Goal: Manage account settings

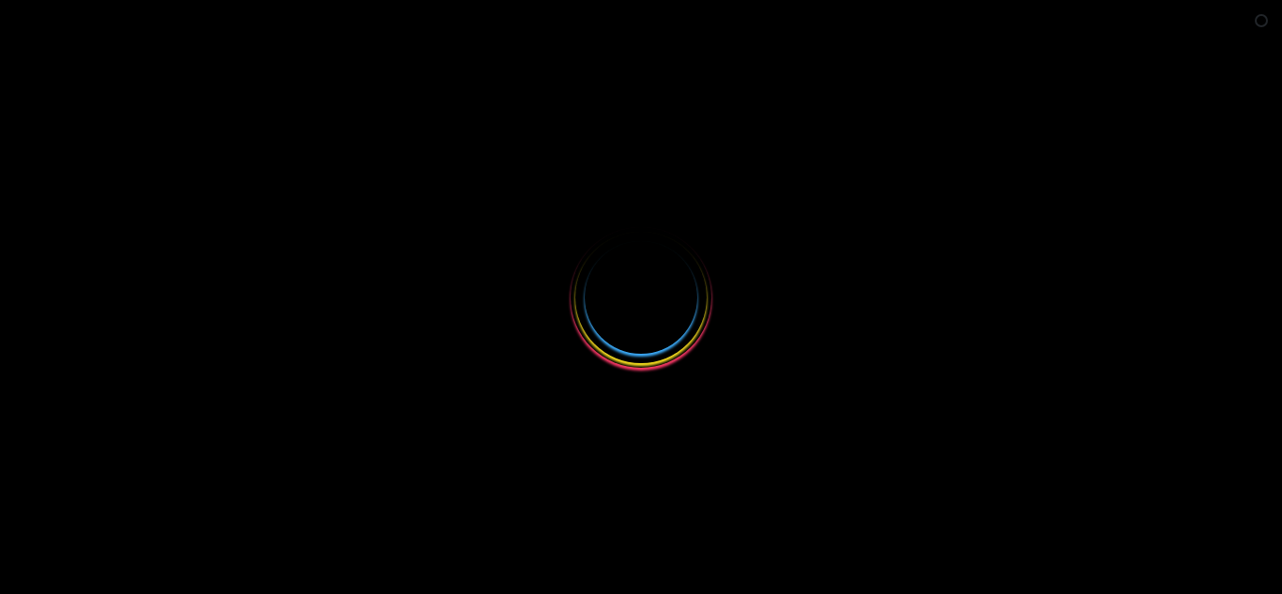
select select
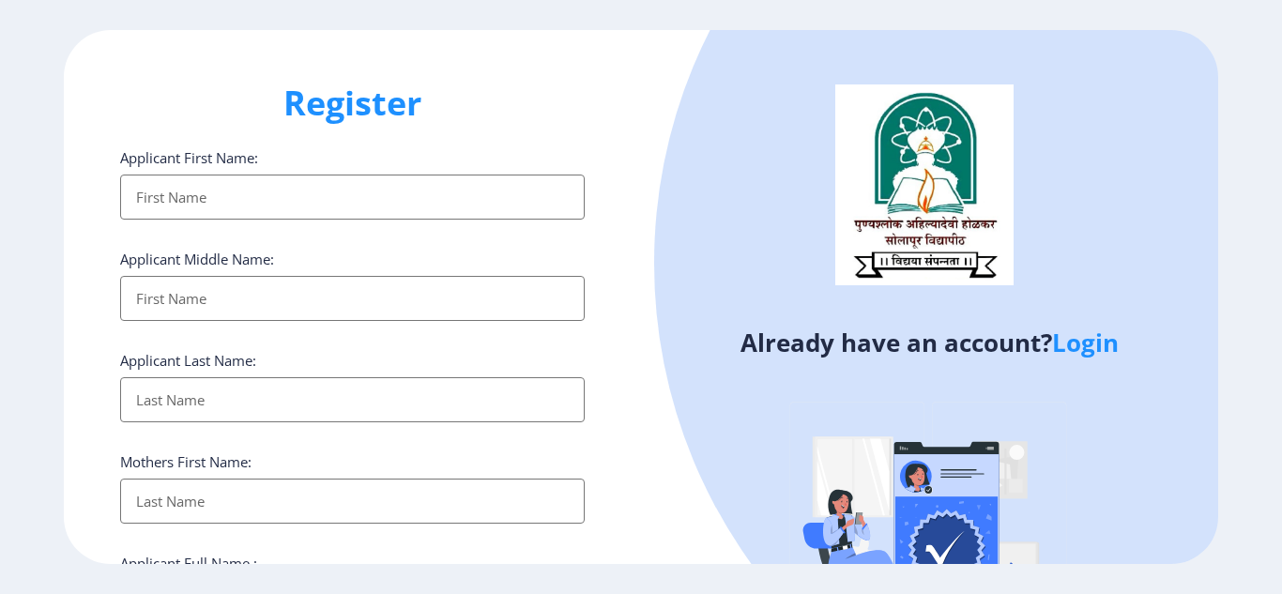
click at [1098, 343] on link "Login" at bounding box center [1085, 343] width 67 height 34
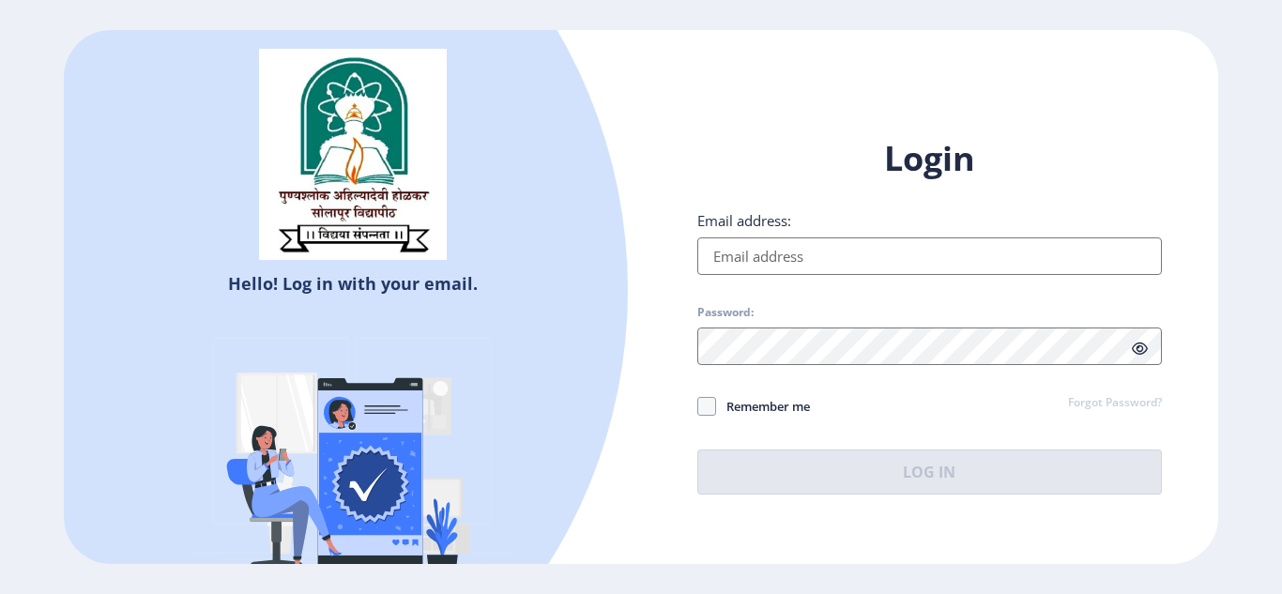
click at [797, 251] on input "Email address:" at bounding box center [929, 256] width 465 height 38
type input "[EMAIL_ADDRESS][DOMAIN_NAME]"
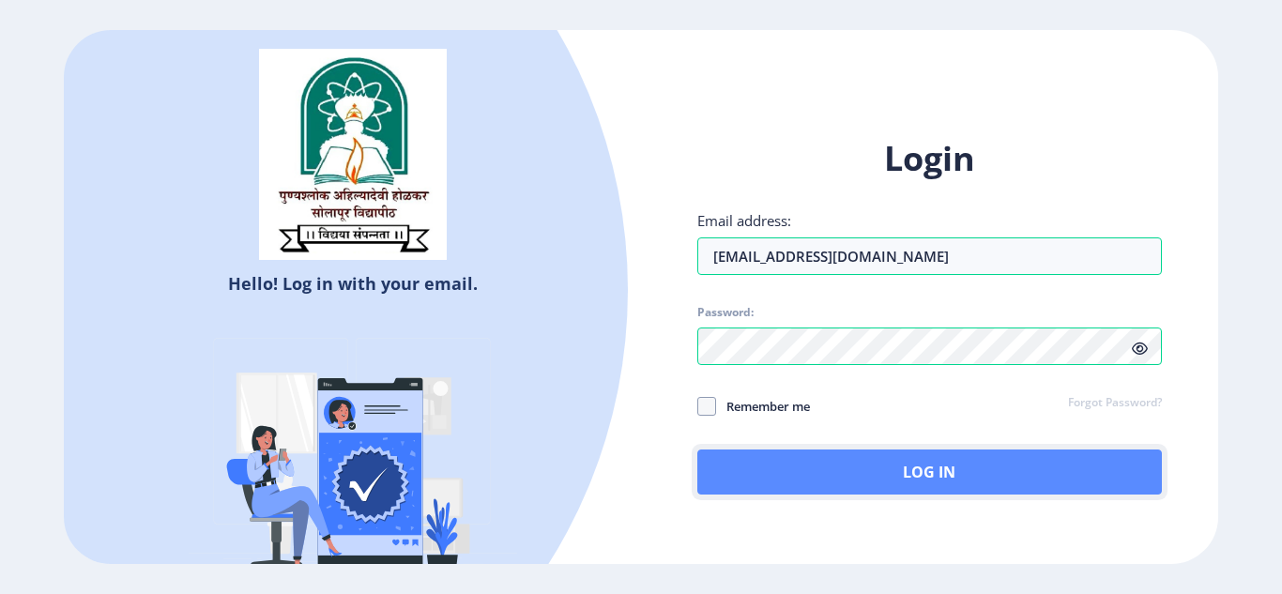
click at [858, 462] on button "Log In" at bounding box center [929, 472] width 465 height 45
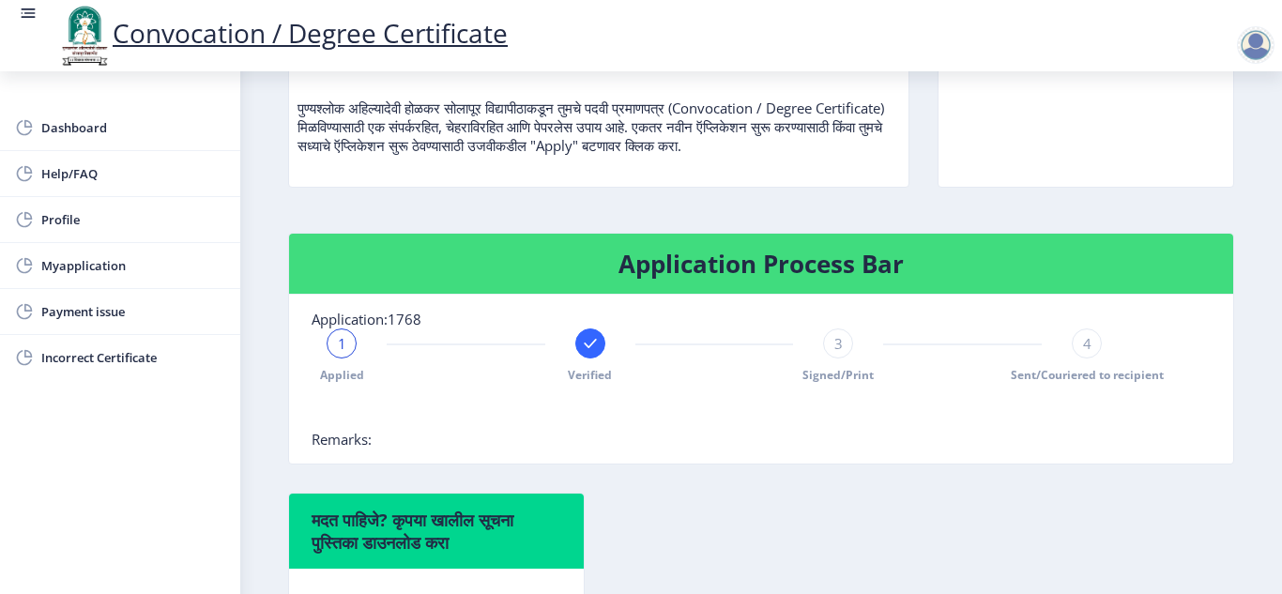
scroll to position [282, 0]
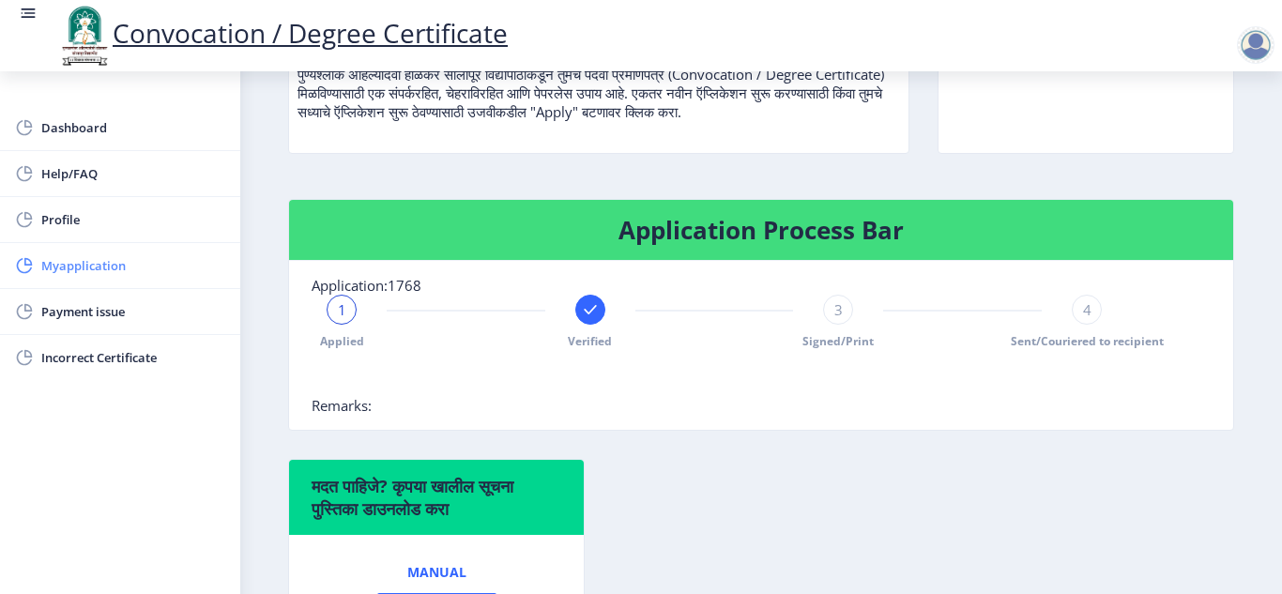
click at [69, 256] on span "Myapplication" at bounding box center [133, 265] width 184 height 23
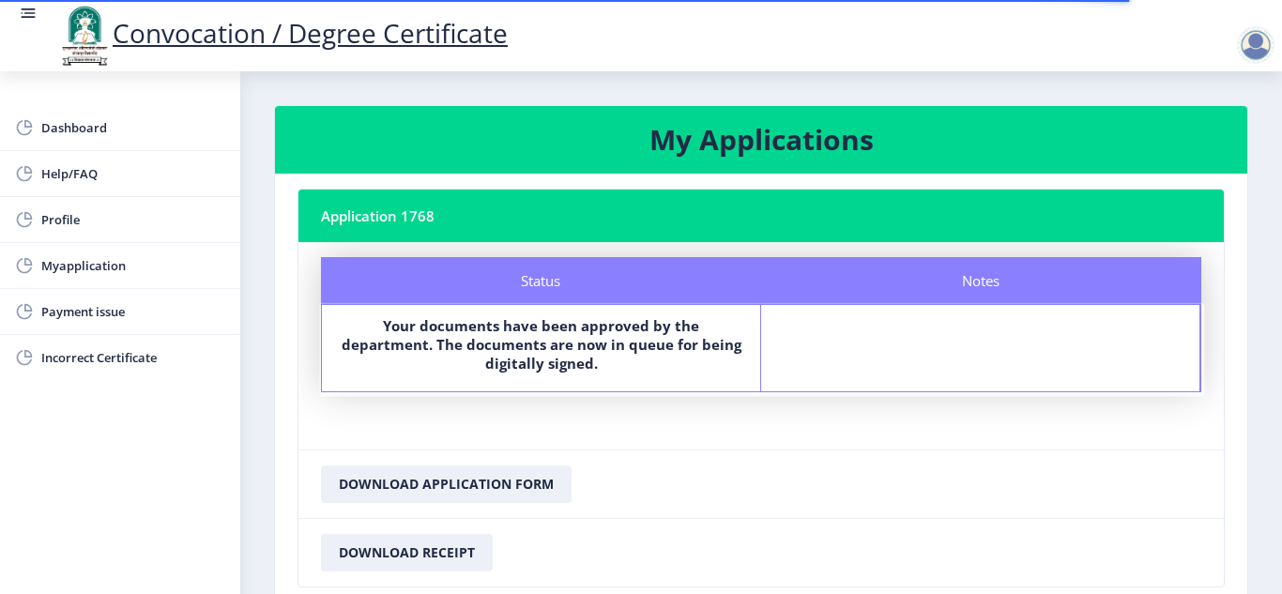
drag, startPoint x: 351, startPoint y: 344, endPoint x: 636, endPoint y: 382, distance: 288.0
click at [636, 382] on div "Status Your documents have been approved by the department. The documents are n…" at bounding box center [541, 348] width 439 height 86
click at [811, 164] on nb-card-header "My Applications" at bounding box center [761, 140] width 973 height 68
click at [541, 342] on b "Your documents have been approved by the department. The documents are now in q…" at bounding box center [542, 344] width 400 height 56
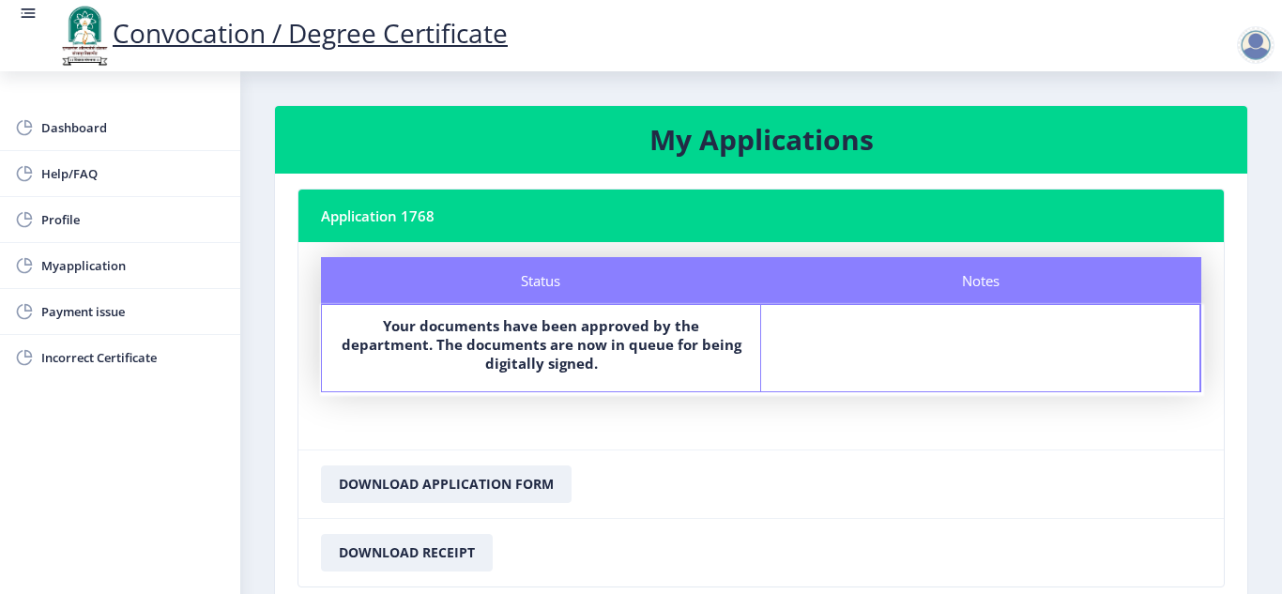
click at [458, 348] on b "Your documents have been approved by the department. The documents are now in q…" at bounding box center [542, 344] width 400 height 56
drag, startPoint x: 457, startPoint y: 344, endPoint x: 212, endPoint y: 253, distance: 261.1
click at [448, 338] on b "Your documents have been approved by the department. The documents are now in q…" at bounding box center [542, 344] width 400 height 56
click at [69, 126] on span "Dashboard" at bounding box center [133, 127] width 184 height 23
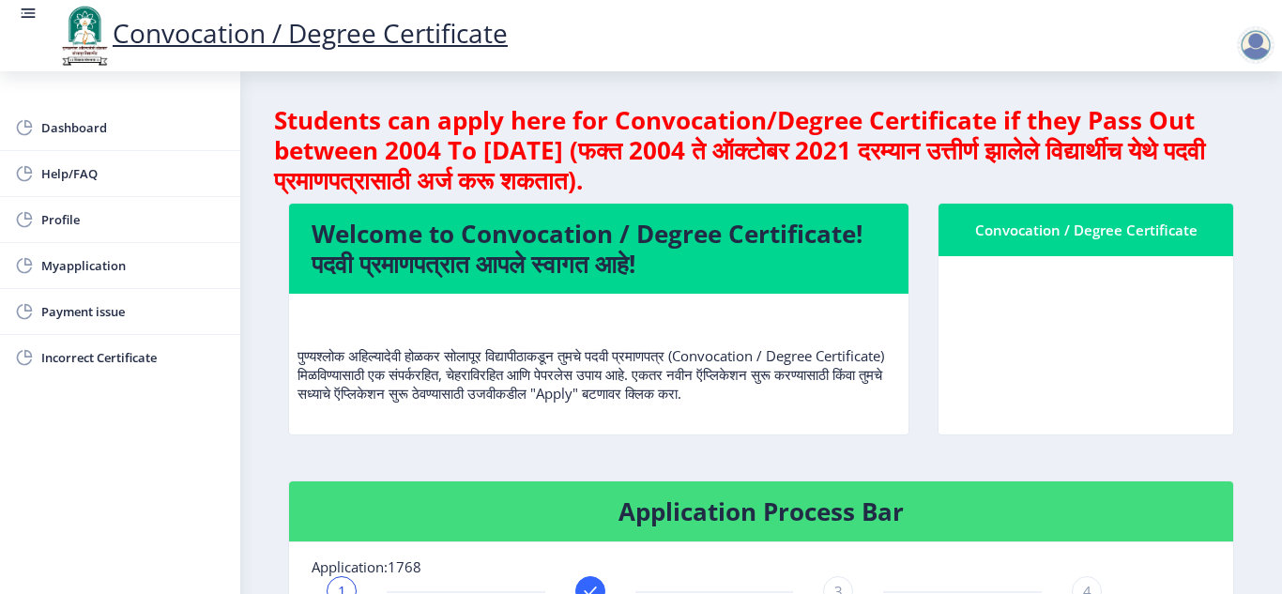
click at [22, 5] on rect at bounding box center [28, 13] width 19 height 19
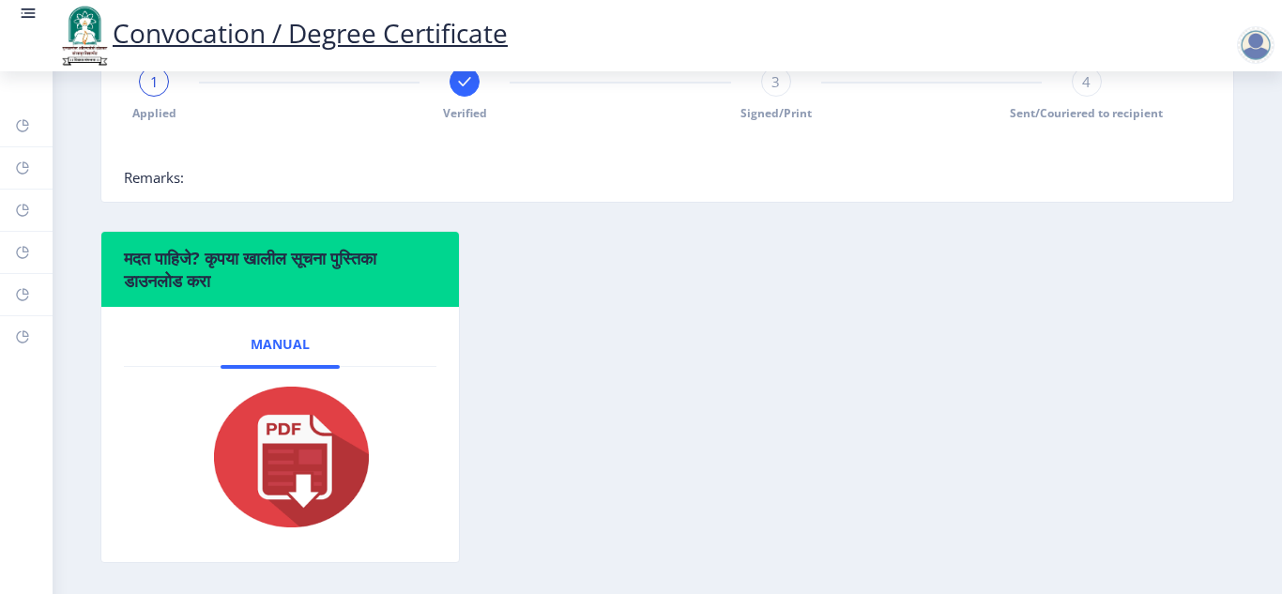
scroll to position [94, 0]
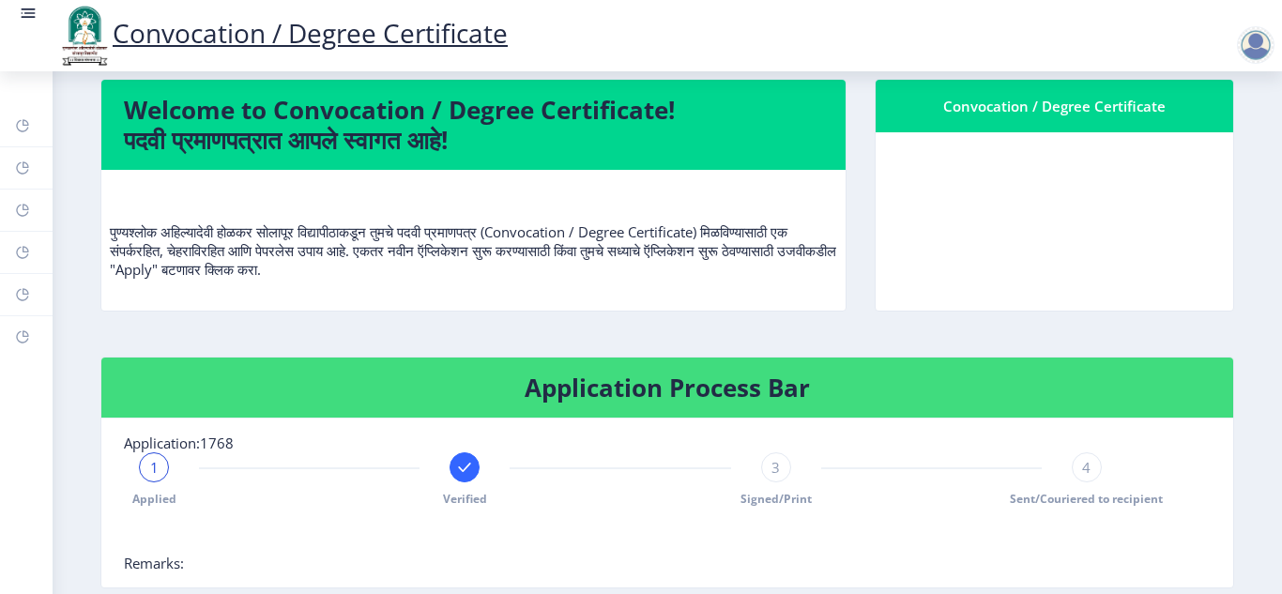
click at [1119, 132] on nb-card-header "Convocation / Degree Certificate" at bounding box center [1055, 106] width 358 height 53
click at [1260, 44] on div at bounding box center [1256, 45] width 38 height 38
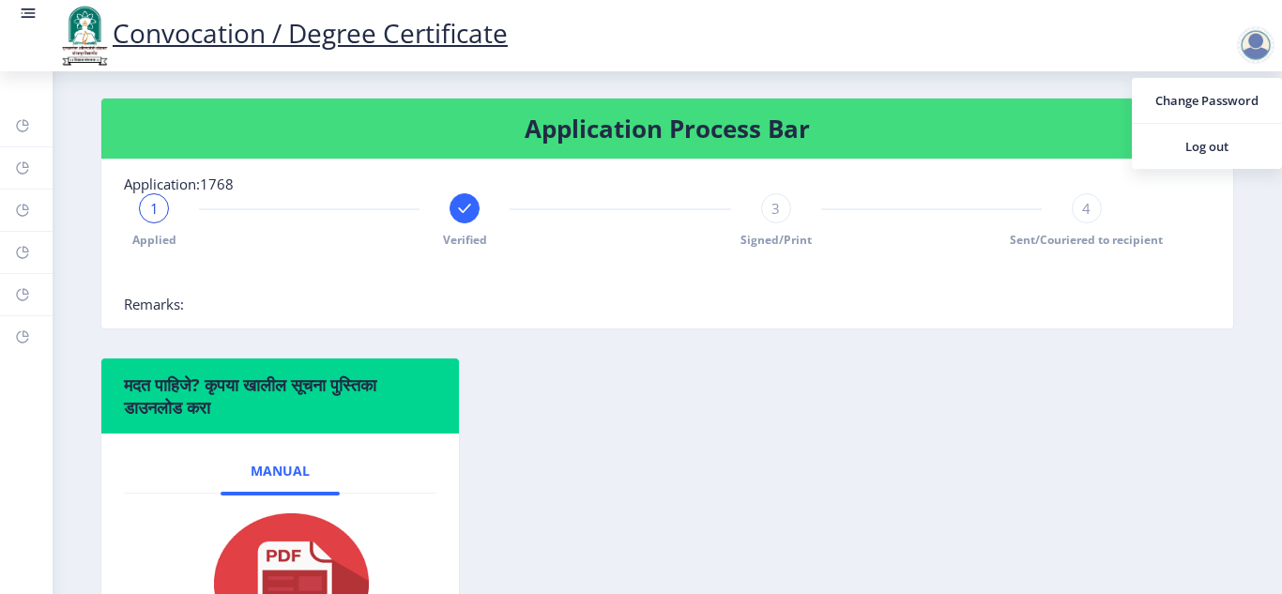
scroll to position [375, 0]
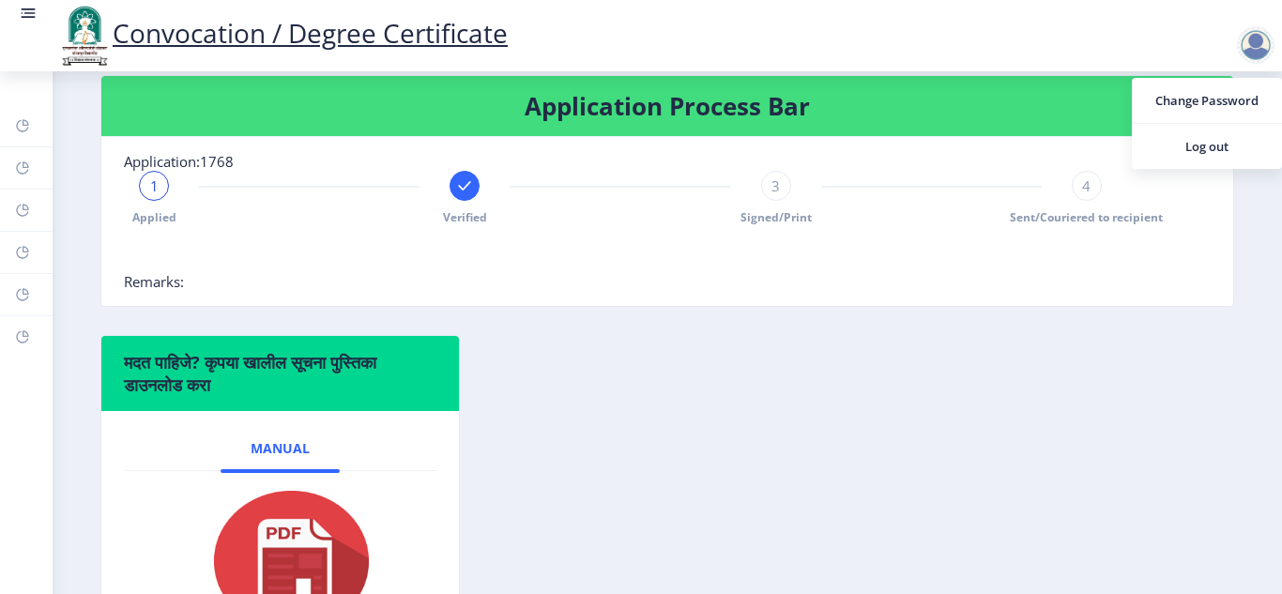
click at [773, 201] on div "3" at bounding box center [776, 186] width 30 height 30
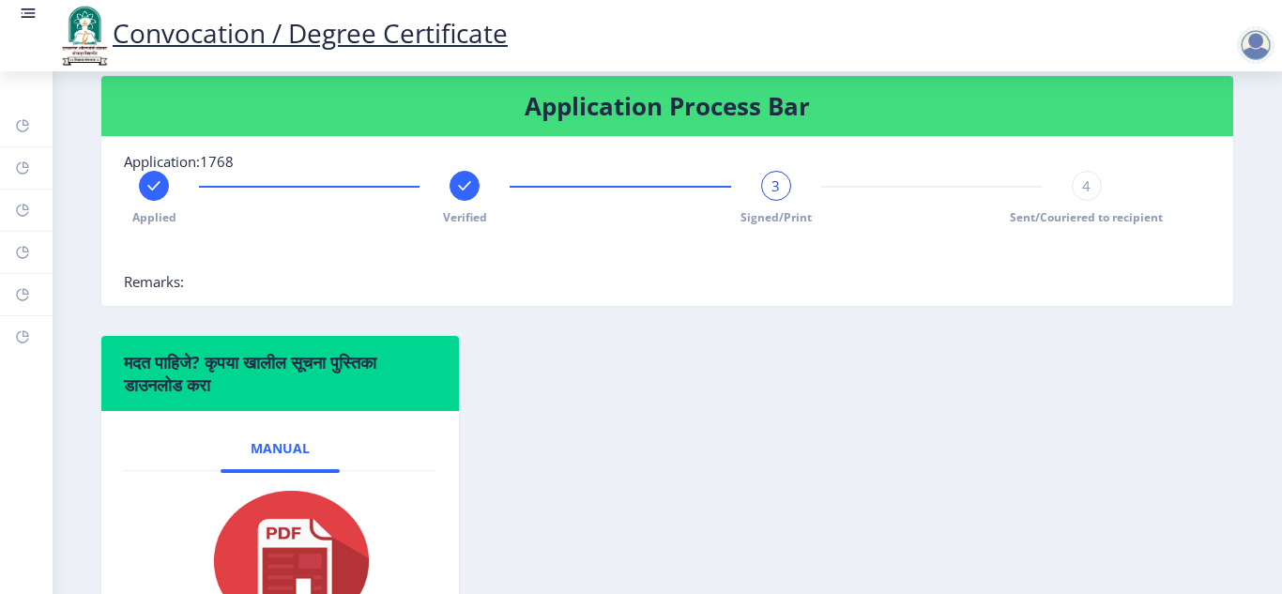
click at [636, 376] on div "मदत पाहिजे? कृपया खालील सूचना पुस्तिका डाउनलोड करा Manual" at bounding box center [667, 515] width 1162 height 360
click at [772, 195] on span "3" at bounding box center [776, 185] width 8 height 19
click at [1095, 201] on div "4" at bounding box center [1087, 186] width 30 height 30
click at [928, 398] on div "मदत पाहिजे? कृपया खालील सूचना पुस्तिका डाउनलोड करा Manual" at bounding box center [667, 515] width 1162 height 360
click at [1082, 195] on span "4" at bounding box center [1086, 185] width 8 height 19
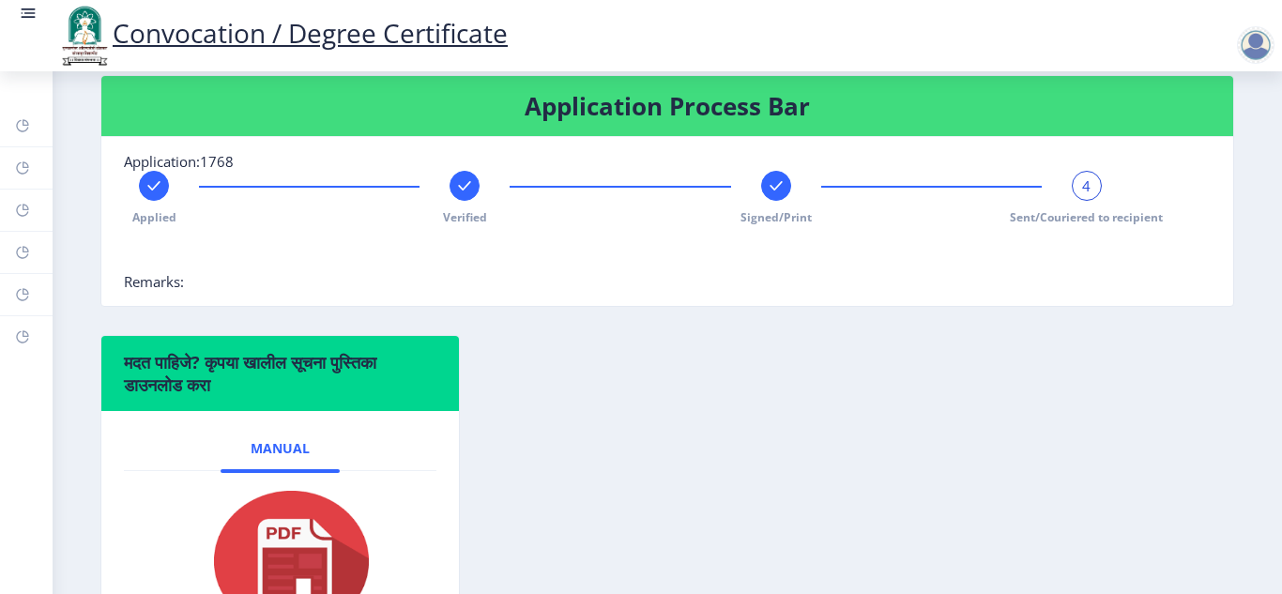
click at [1050, 306] on nb-card-body "Application:1768 Applied Verified Signed/Print 4 Sent/Couriered to recipient Re…" at bounding box center [667, 221] width 1132 height 169
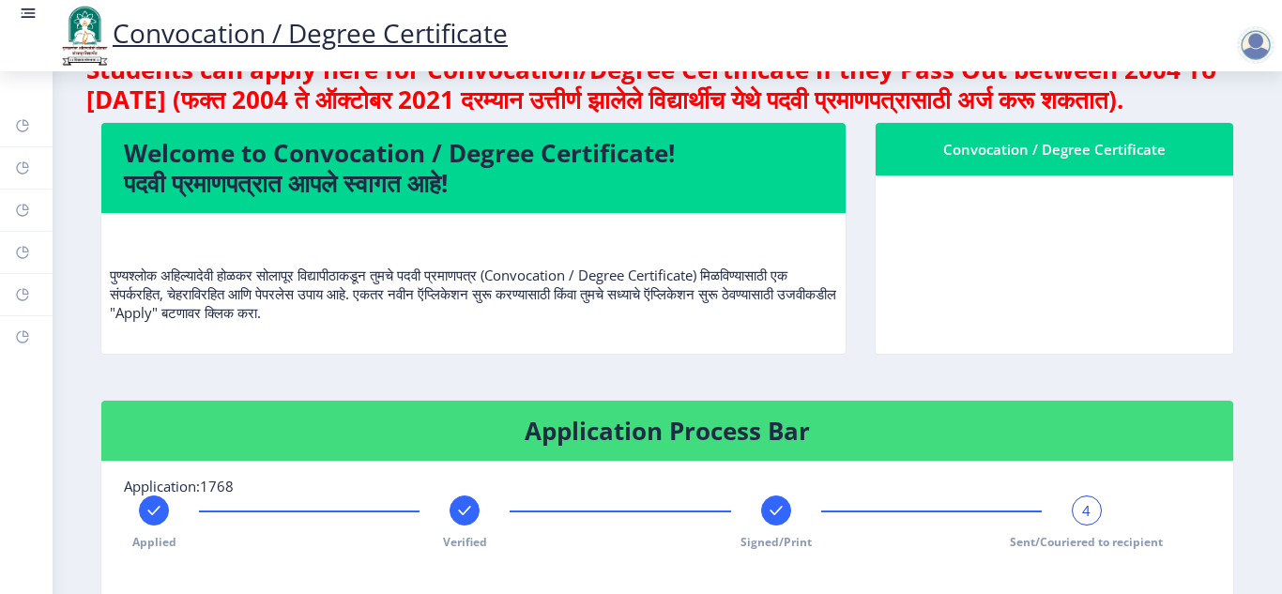
scroll to position [0, 0]
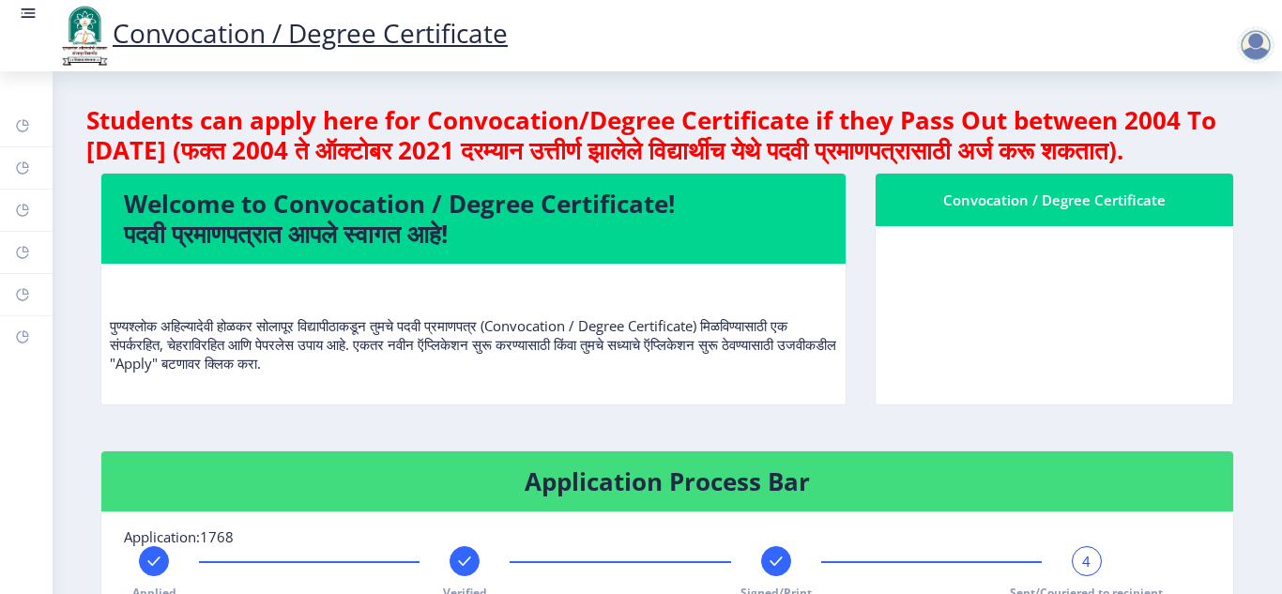
click at [1128, 211] on div "Convocation / Degree Certificate" at bounding box center [1054, 200] width 313 height 23
drag, startPoint x: 337, startPoint y: 151, endPoint x: 1182, endPoint y: 196, distance: 846.0
click at [1182, 173] on div "Students can apply here for Convocation/Degree Certificate if they Pass Out bet…" at bounding box center [667, 139] width 1162 height 68
click at [577, 388] on div "पुण्यश्लोक अहिल्यादेवी होळकर सोलापूर विद्यापीठाकडून तुमचे पदवी प्रमाणपत्र (Conv…" at bounding box center [474, 333] width 728 height 109
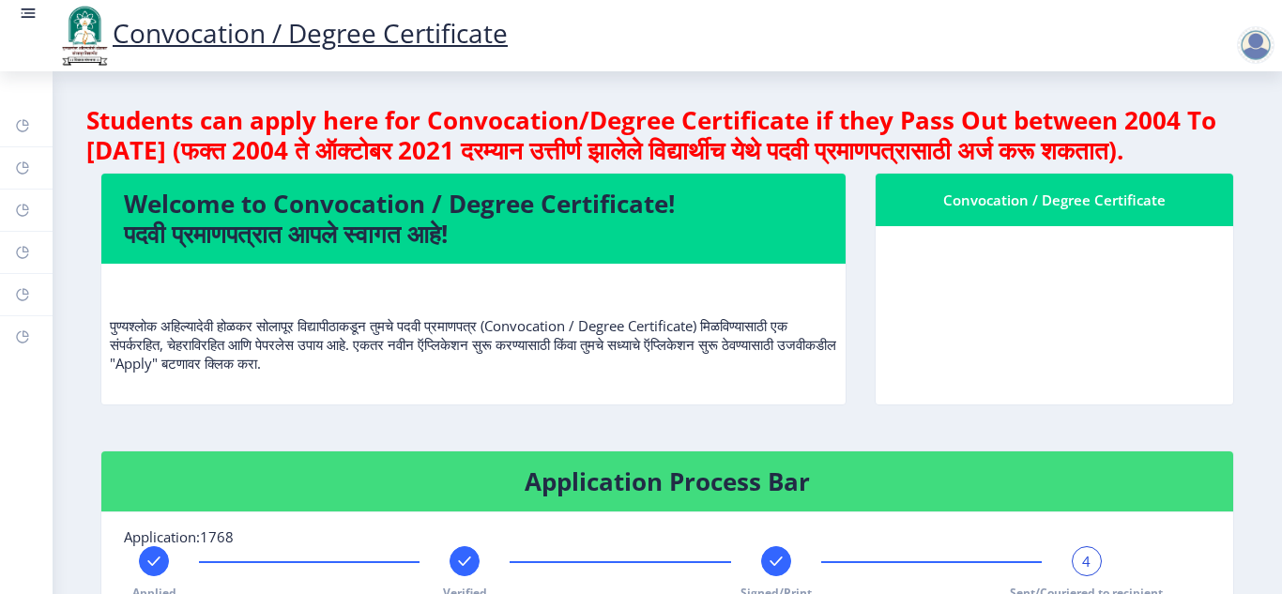
click at [422, 33] on link "Convocation / Degree Certificate" at bounding box center [282, 33] width 452 height 36
click at [32, 14] on rect at bounding box center [29, 13] width 11 height 2
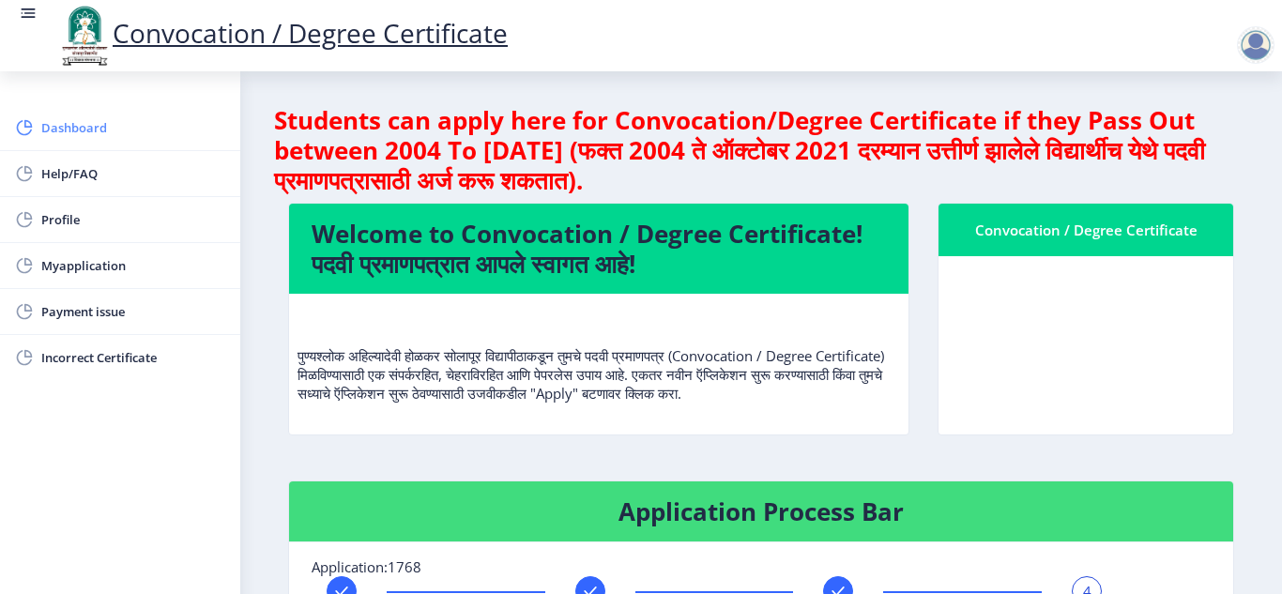
click at [74, 132] on span "Dashboard" at bounding box center [133, 127] width 184 height 23
click at [74, 131] on span "Dashboard" at bounding box center [133, 127] width 184 height 23
click at [52, 230] on span "Profile" at bounding box center [133, 219] width 184 height 23
select select
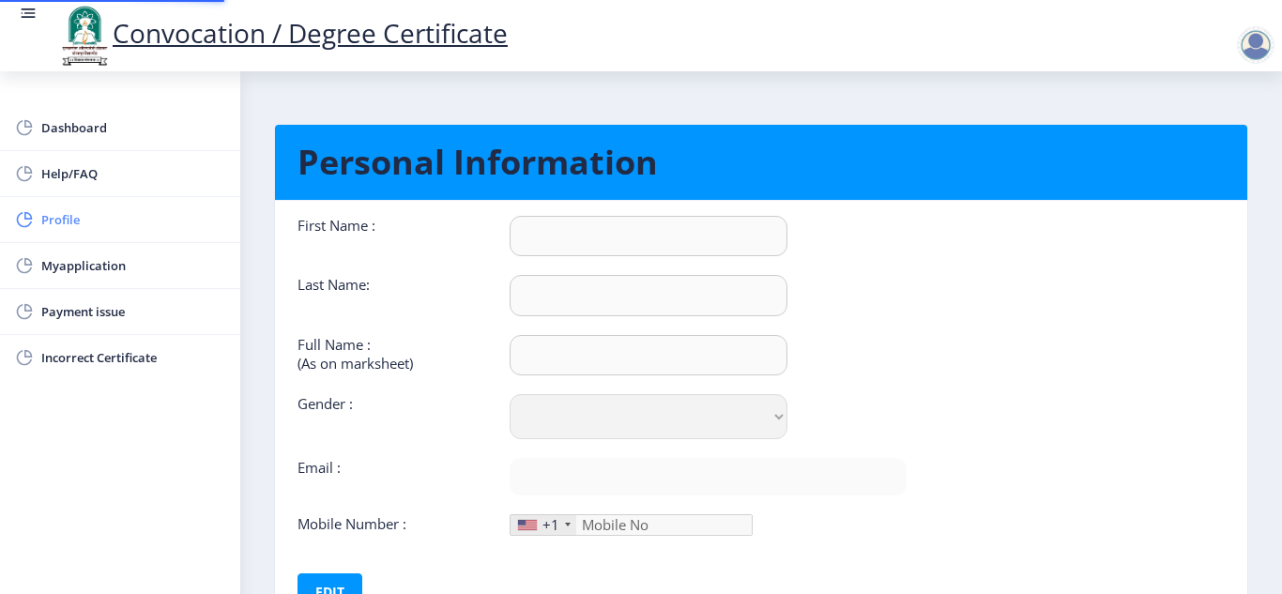
type input "[PERSON_NAME]"
select select "[DEMOGRAPHIC_DATA]"
type input "[EMAIL_ADDRESS][DOMAIN_NAME]"
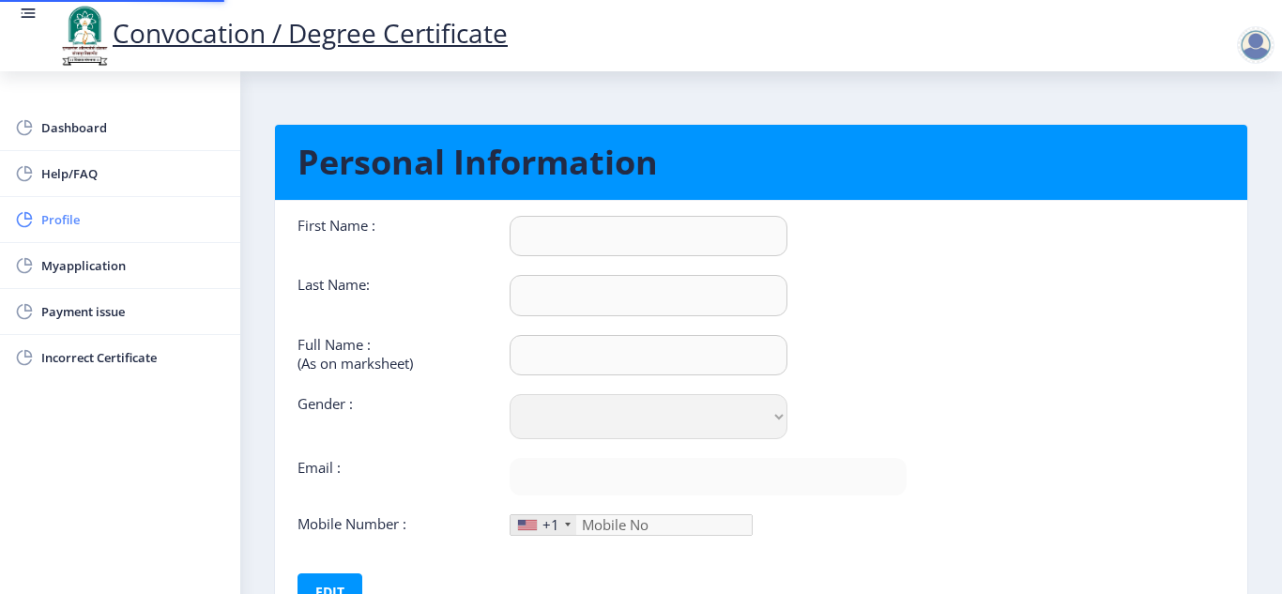
type input "9422900024"
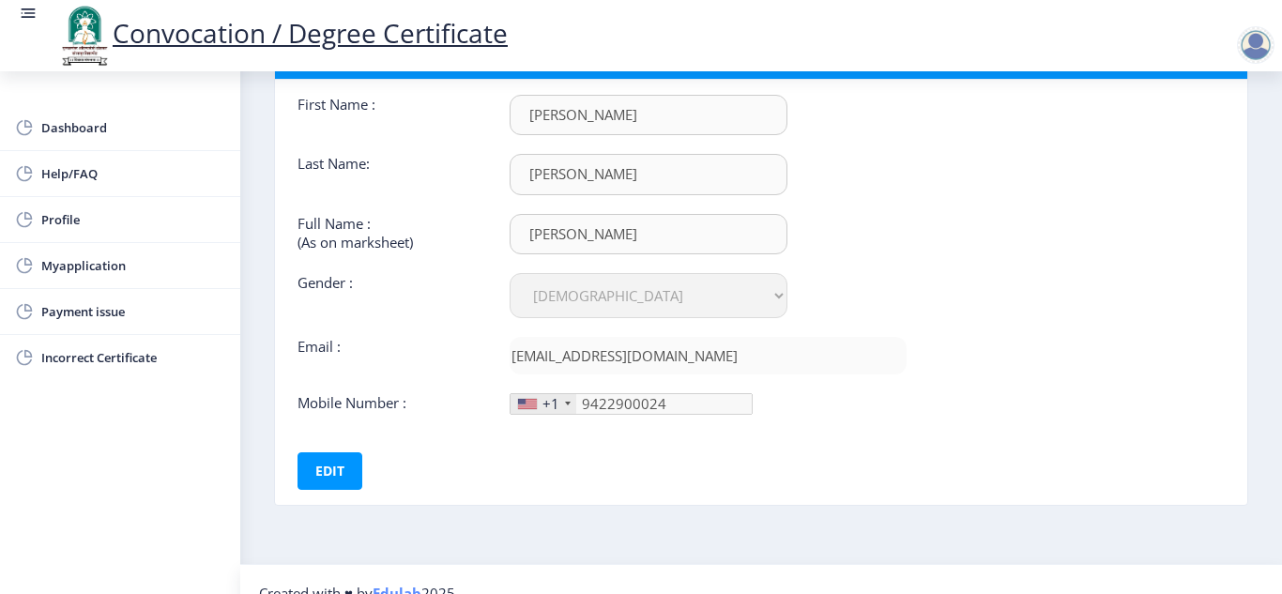
scroll to position [148, 0]
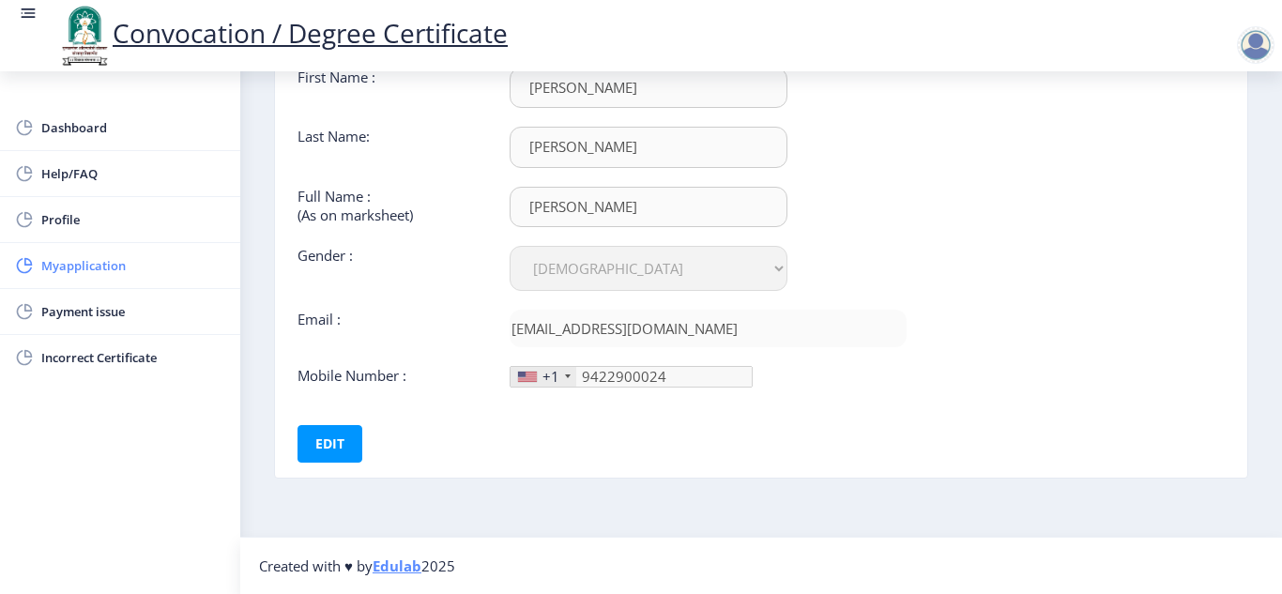
click at [74, 264] on span "Myapplication" at bounding box center [133, 265] width 184 height 23
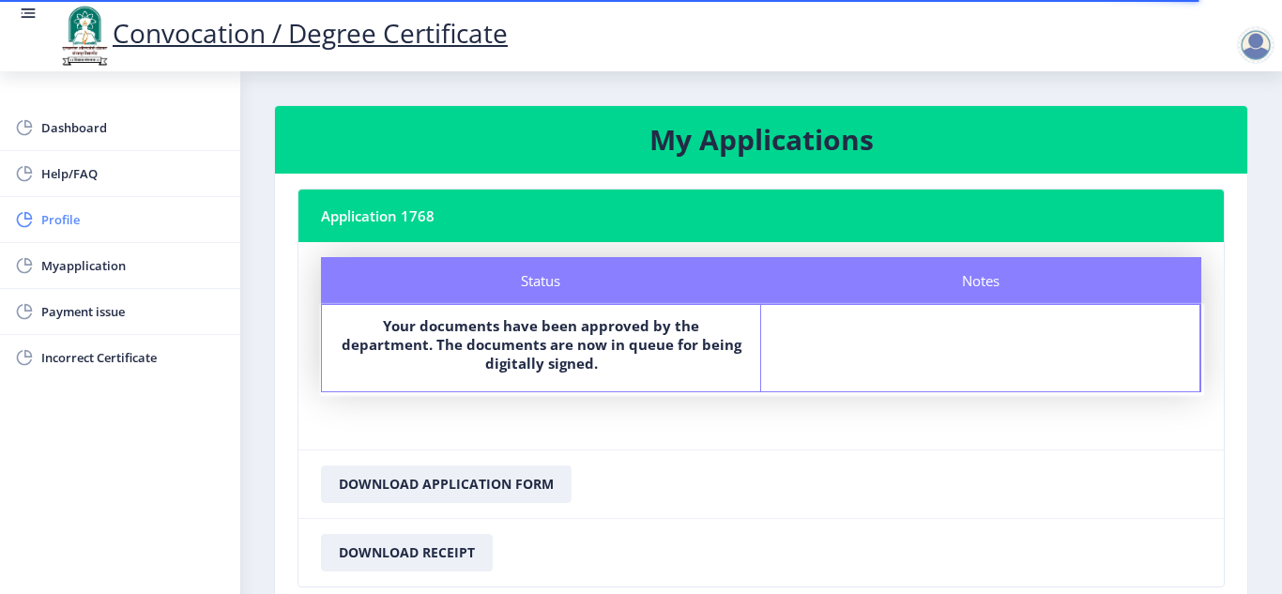
click at [69, 219] on span "Profile" at bounding box center [133, 219] width 184 height 23
select select
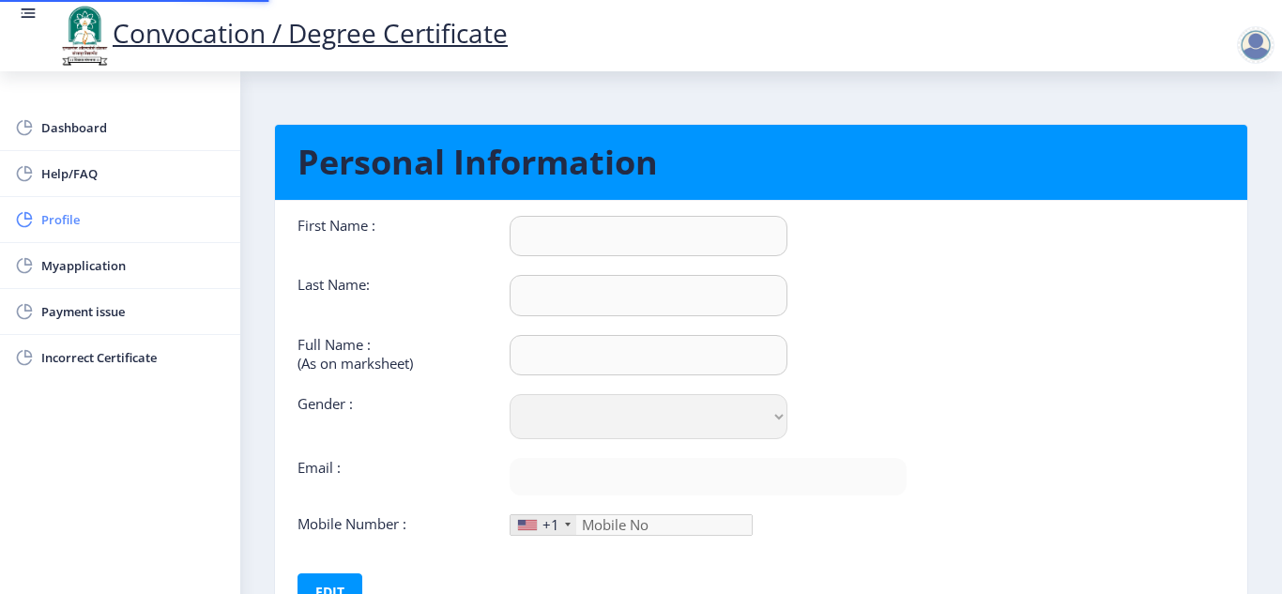
type input "[PERSON_NAME]"
select select "[DEMOGRAPHIC_DATA]"
type input "[EMAIL_ADDRESS][DOMAIN_NAME]"
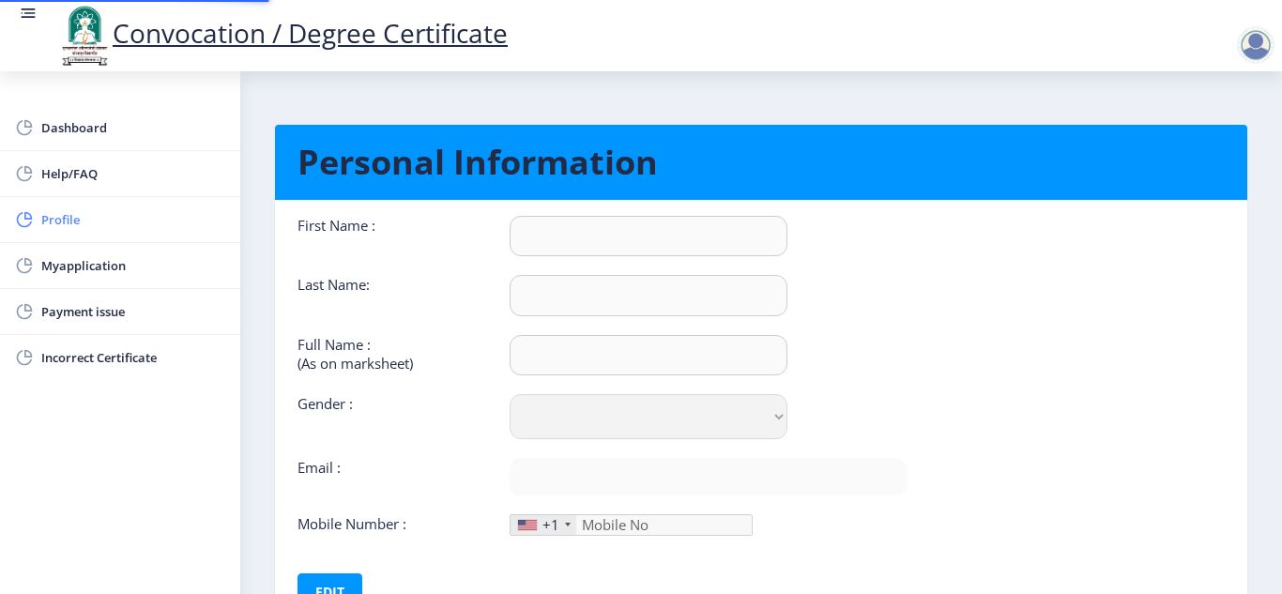
type input "9422900024"
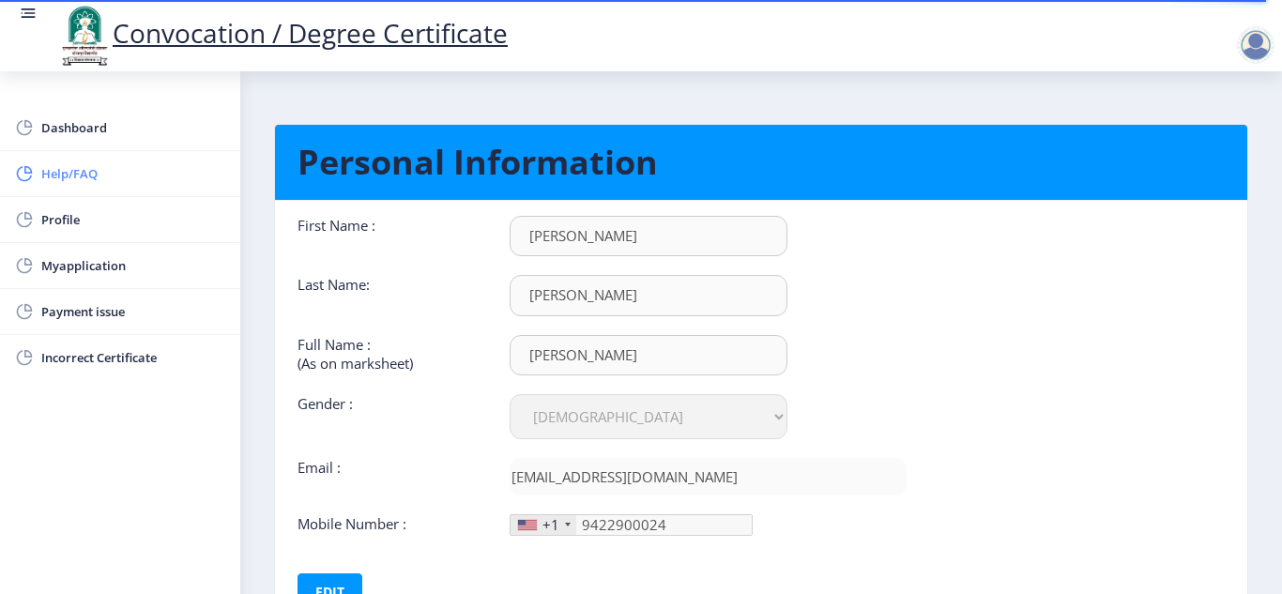
click at [73, 171] on span "Help/FAQ" at bounding box center [133, 173] width 184 height 23
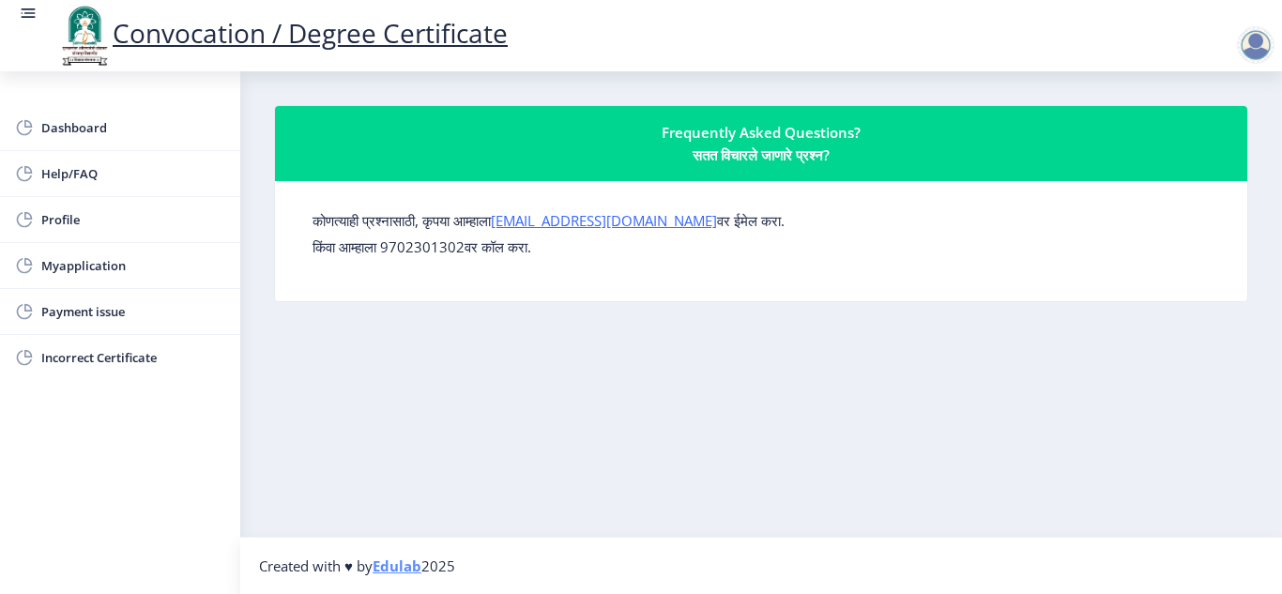
click at [1266, 43] on div at bounding box center [1256, 45] width 38 height 38
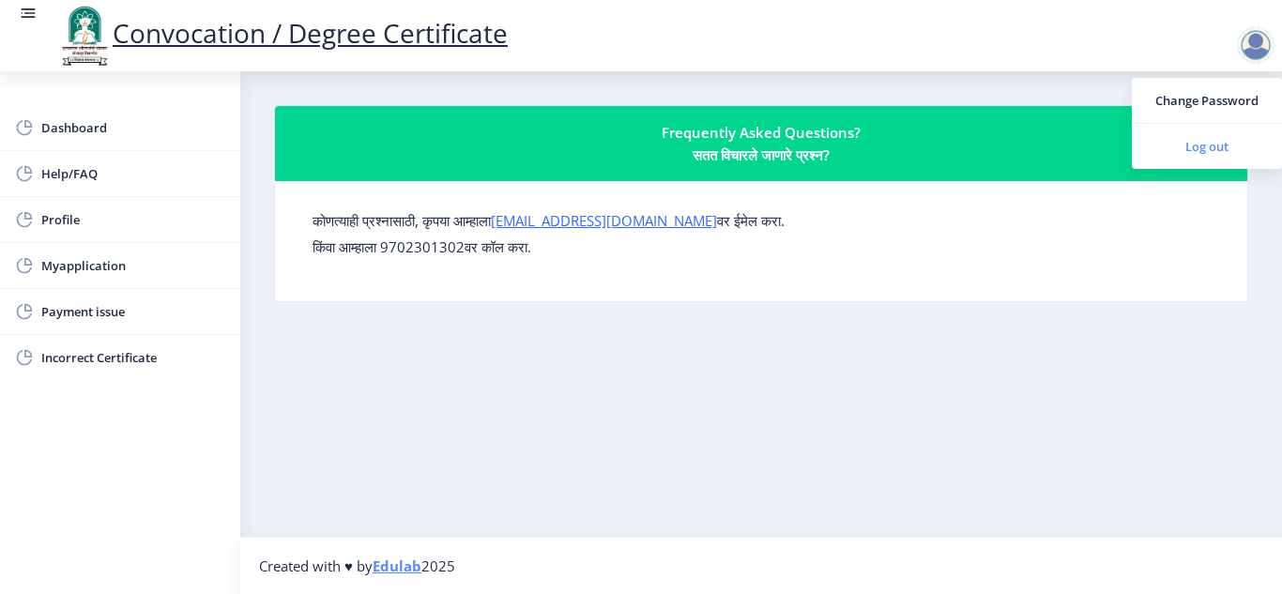
click at [1198, 144] on span "Log out" at bounding box center [1207, 146] width 120 height 23
